Goal: Task Accomplishment & Management: Manage account settings

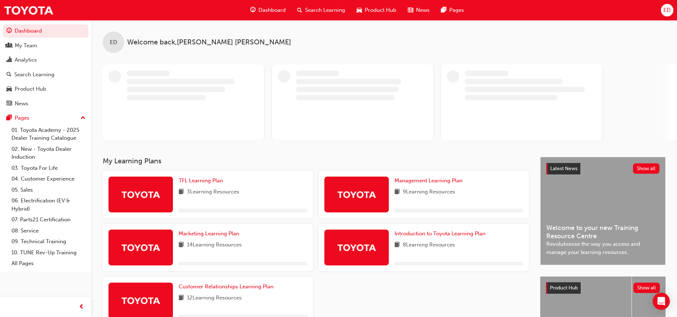
click at [665, 9] on span "ED" at bounding box center [666, 10] width 7 height 8
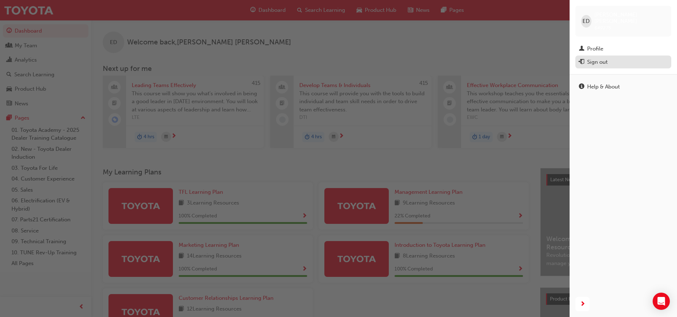
click at [600, 58] on div "Sign out" at bounding box center [597, 62] width 20 height 8
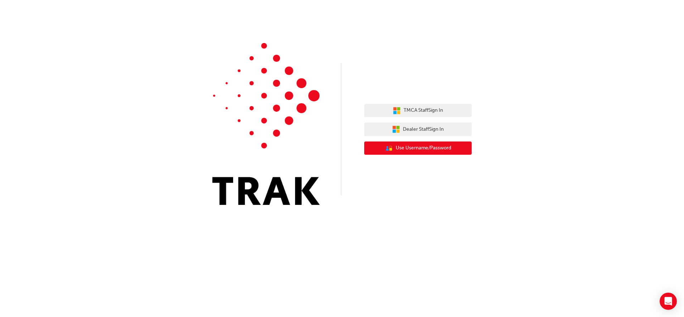
click at [431, 151] on span "Use Username/Password" at bounding box center [423, 148] width 55 height 8
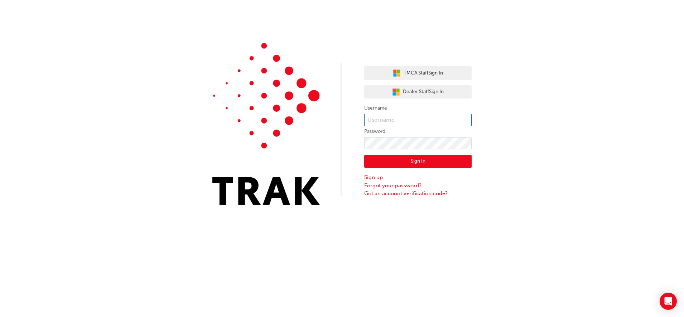
type input "[PERSON_NAME].[PERSON_NAME]"
click at [396, 120] on input "[PERSON_NAME].[PERSON_NAME]" at bounding box center [417, 120] width 107 height 12
drag, startPoint x: 417, startPoint y: 120, endPoint x: 361, endPoint y: 120, distance: 56.2
click at [361, 120] on div "TMCA Staff Sign In Dealer Staff Sign In Username ellen.dawson Password Sign In …" at bounding box center [342, 107] width 684 height 215
click at [381, 123] on input "text" at bounding box center [417, 120] width 107 height 12
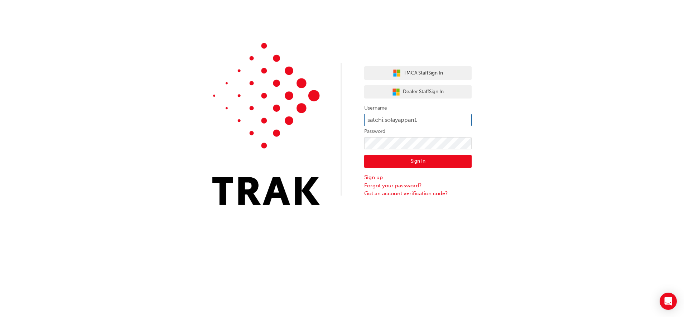
type input "satchi.solayappan1"
click at [374, 161] on button "Sign In" at bounding box center [417, 162] width 107 height 14
